Goal: Register for event/course

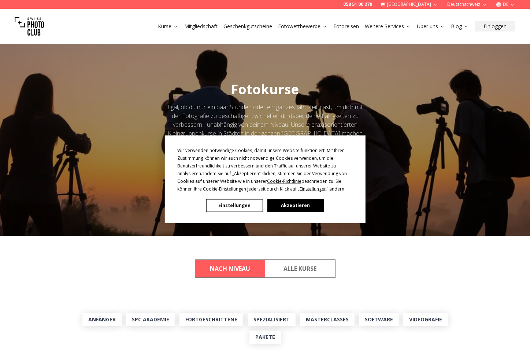
click at [293, 204] on button "Akzeptieren" at bounding box center [295, 205] width 56 height 13
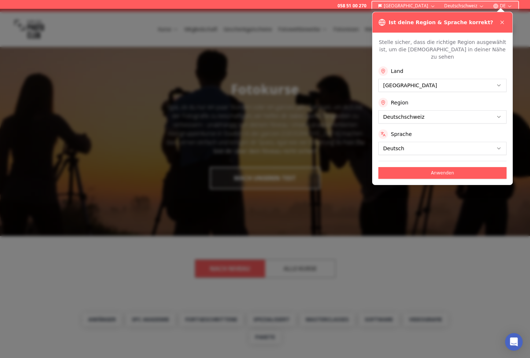
click at [451, 167] on button "Anwenden" at bounding box center [442, 173] width 128 height 12
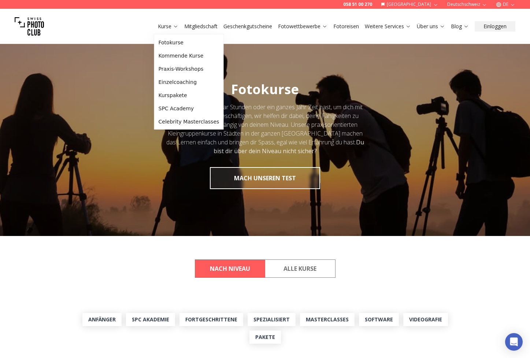
click at [174, 23] on link "Kurse" at bounding box center [168, 26] width 20 height 7
click at [174, 26] on icon at bounding box center [175, 27] width 3 height 2
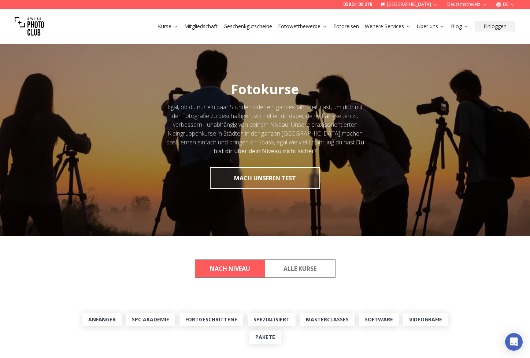
click at [174, 26] on icon at bounding box center [175, 27] width 3 height 2
click at [176, 25] on icon at bounding box center [175, 25] width 5 height 5
click at [171, 26] on link "Kurse" at bounding box center [168, 26] width 20 height 7
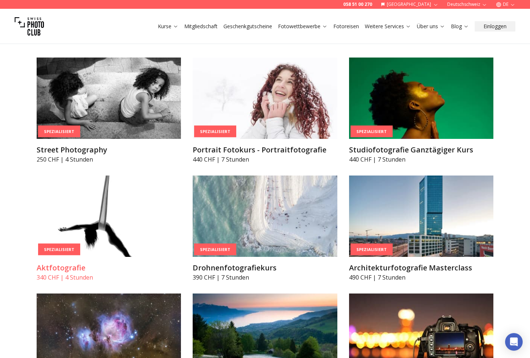
scroll to position [1602, 0]
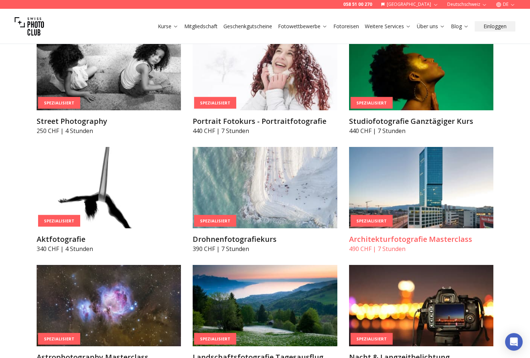
click at [428, 180] on img at bounding box center [421, 187] width 145 height 81
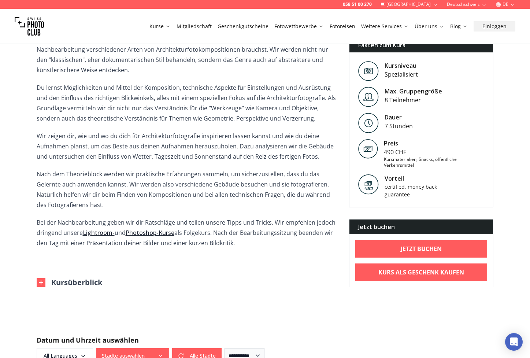
scroll to position [274, 0]
